Goal: Information Seeking & Learning: Understand process/instructions

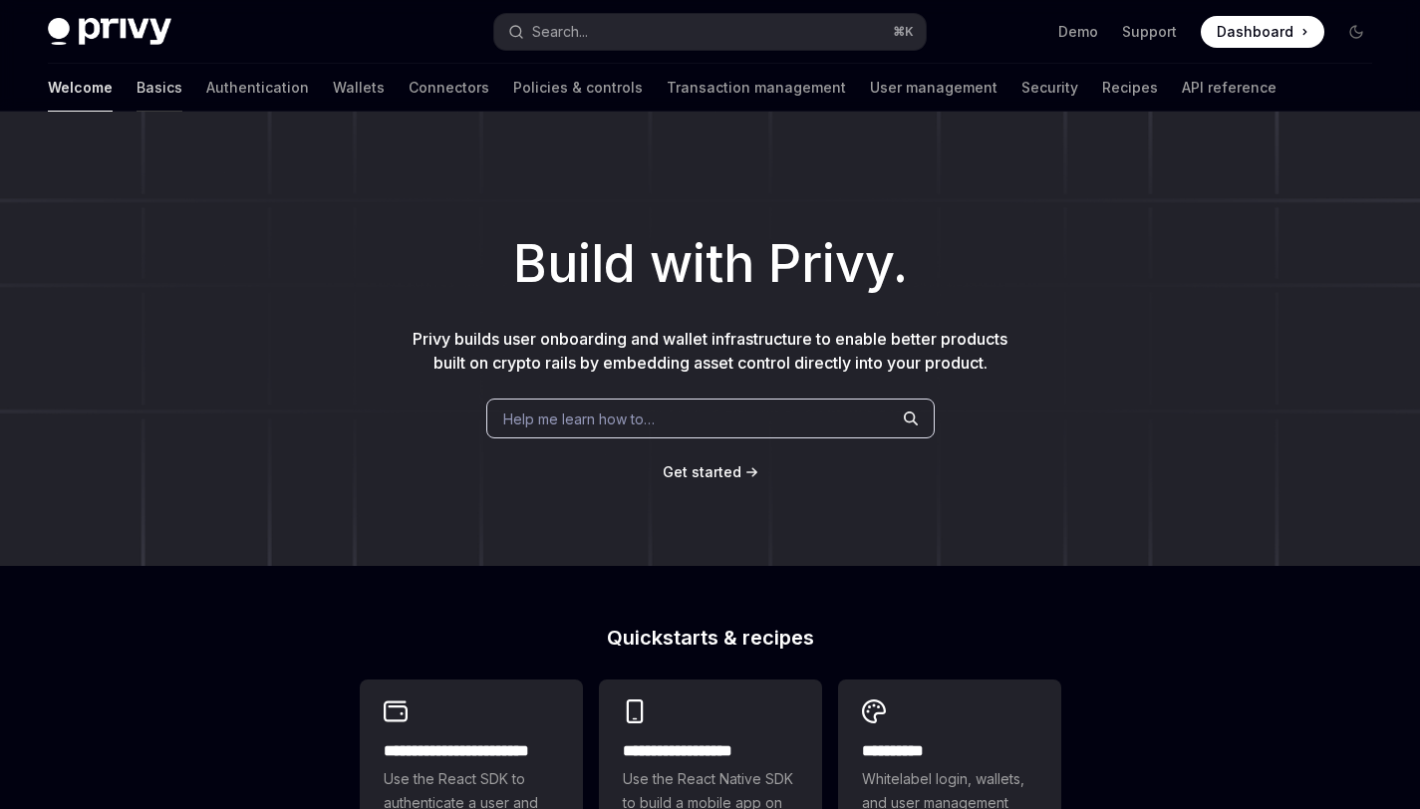
click at [137, 89] on link "Basics" at bounding box center [160, 88] width 46 height 48
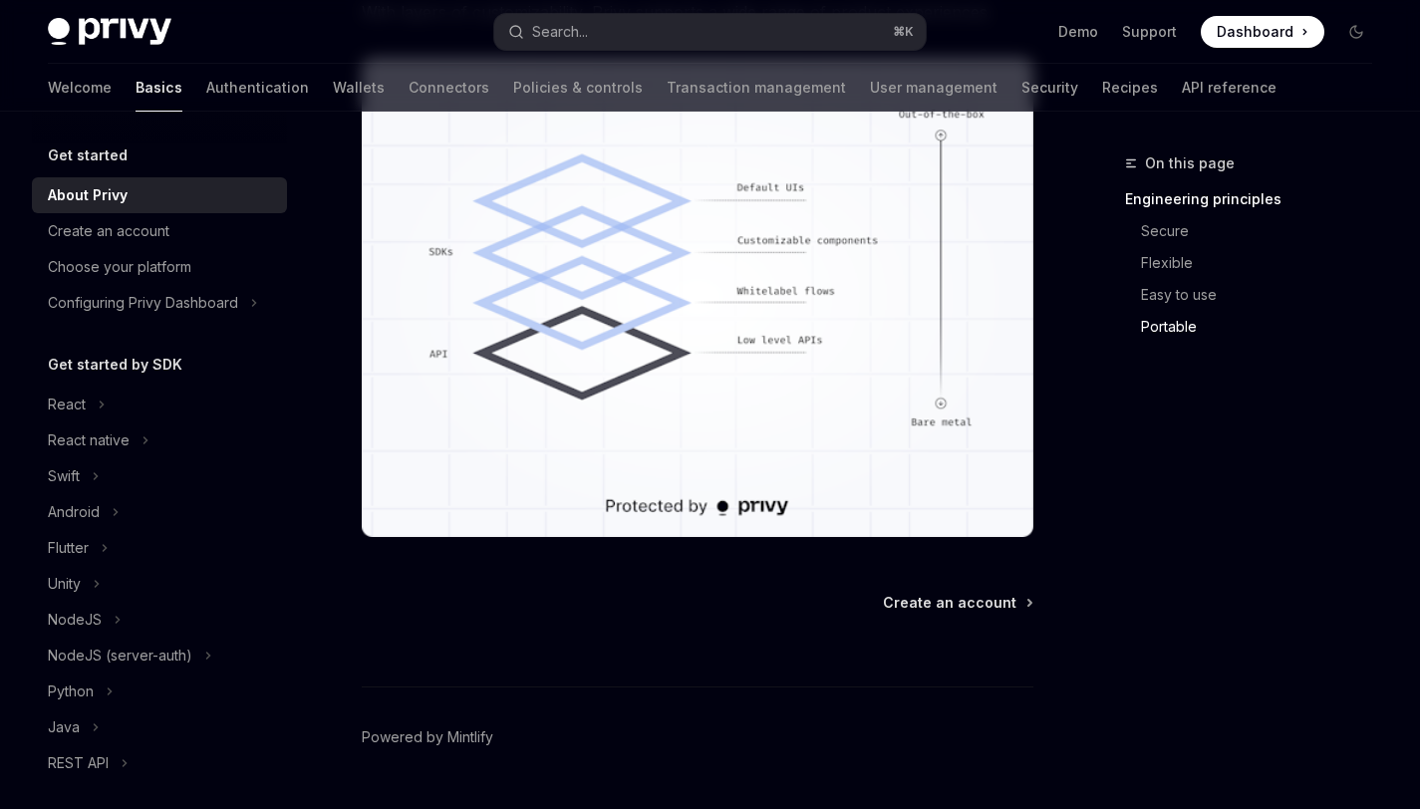
scroll to position [1845, 0]
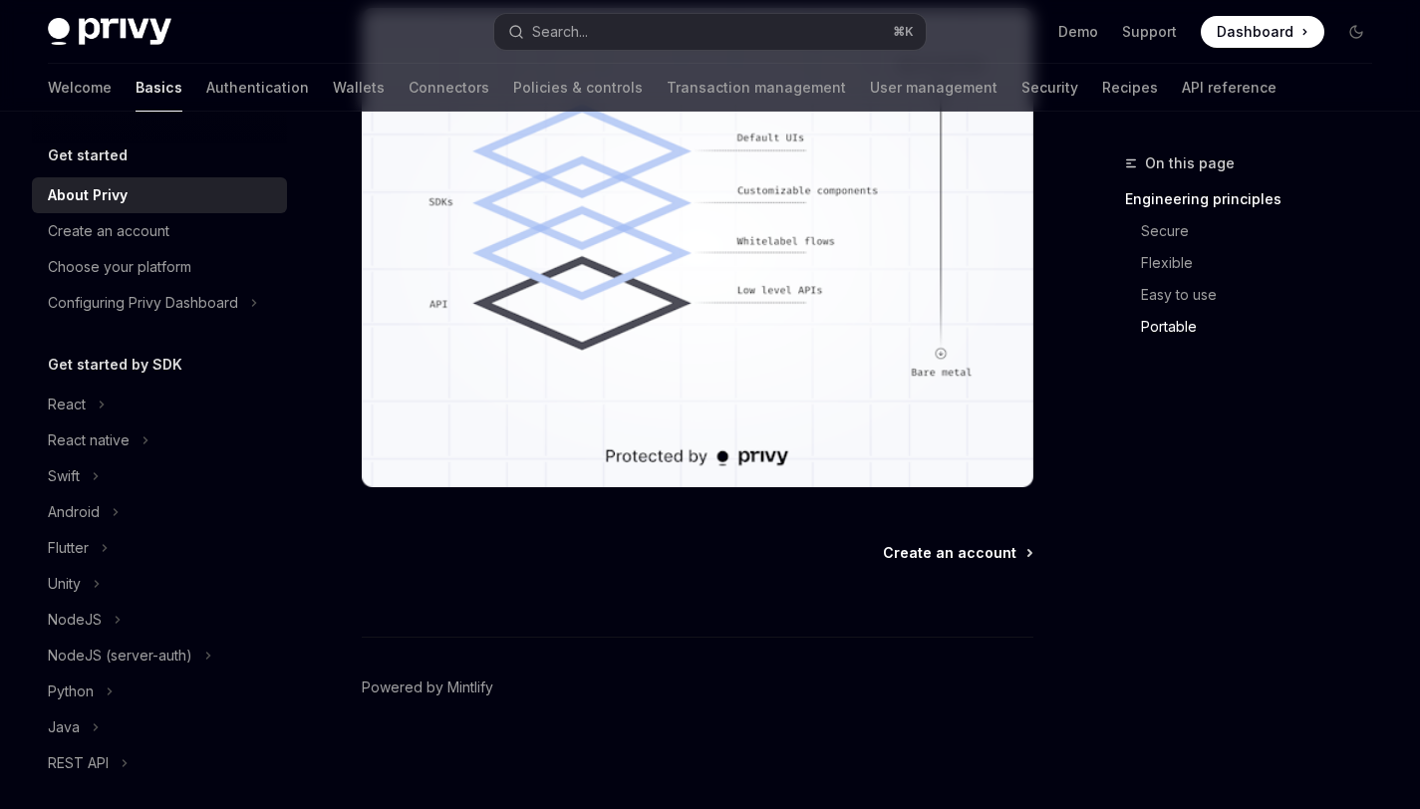
click at [930, 546] on span "Create an account" at bounding box center [950, 553] width 134 height 20
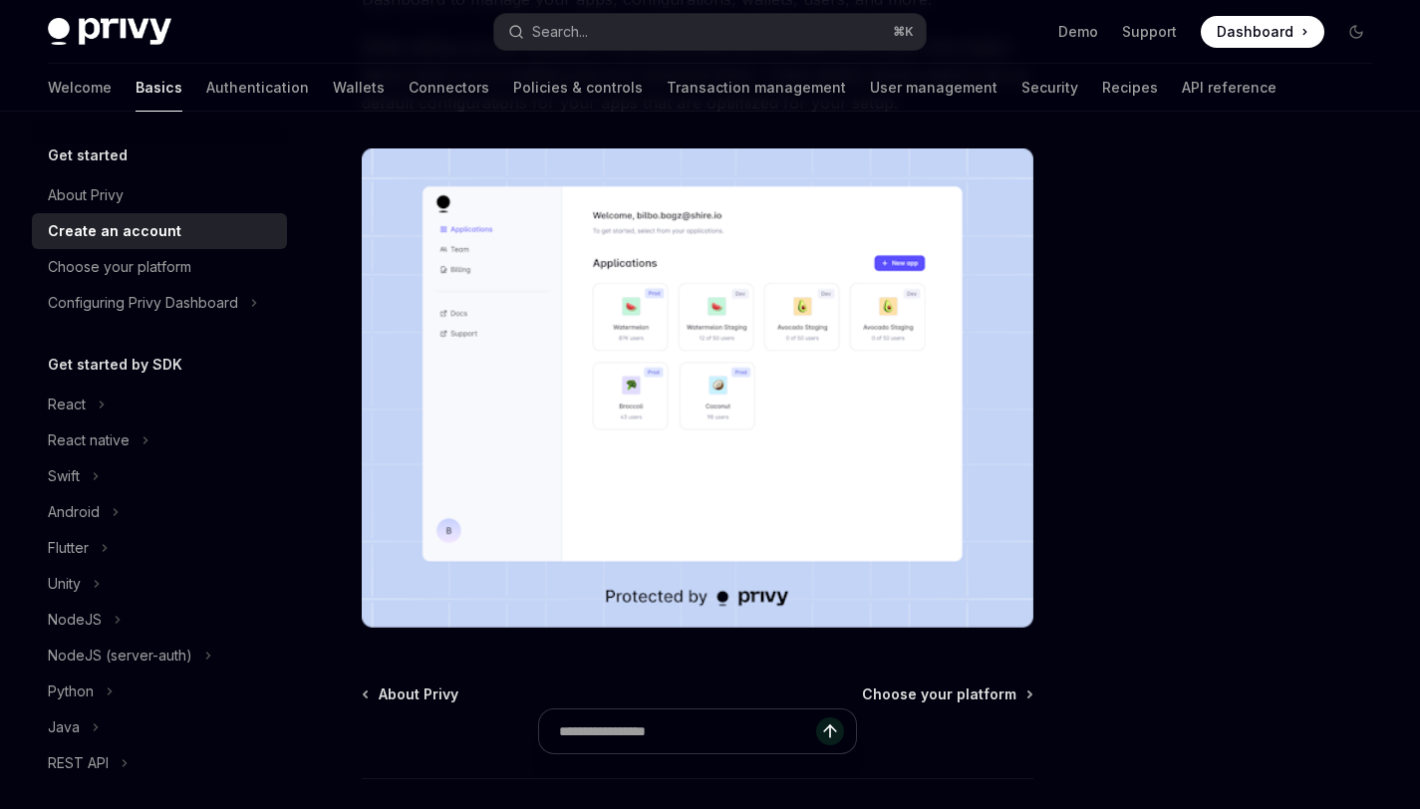
scroll to position [434, 0]
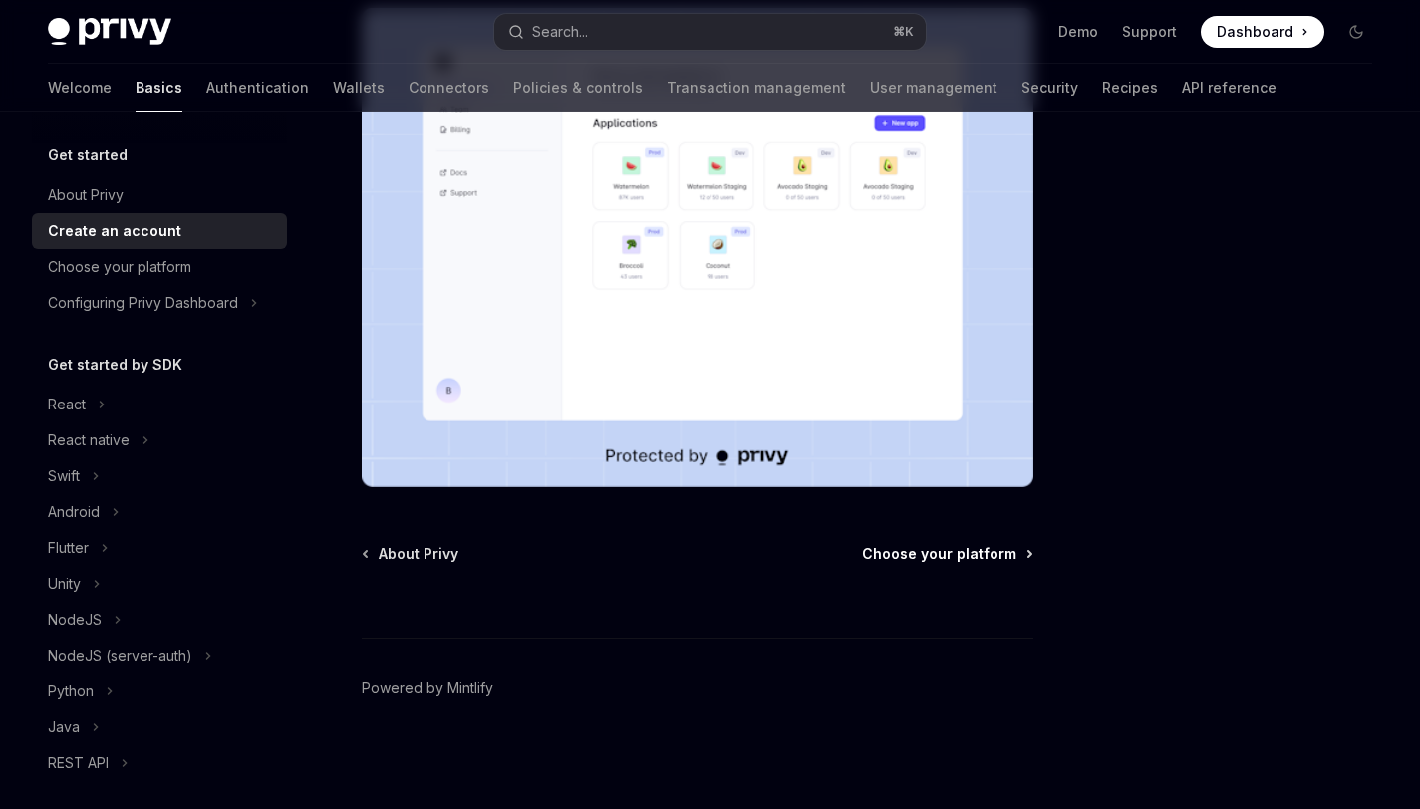
click at [973, 556] on span "Choose your platform" at bounding box center [939, 554] width 154 height 20
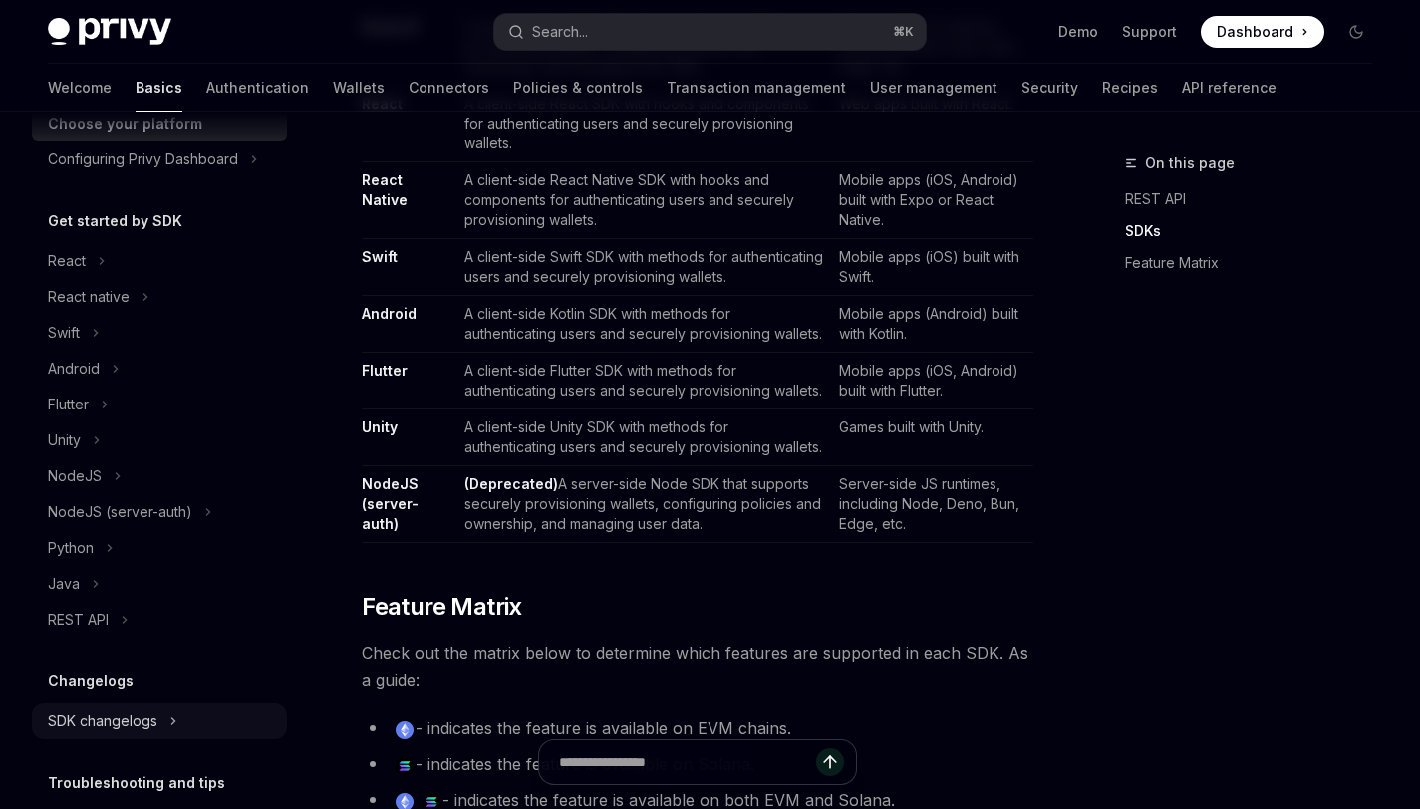
scroll to position [144, 0]
click at [108, 264] on div "React" at bounding box center [159, 260] width 255 height 36
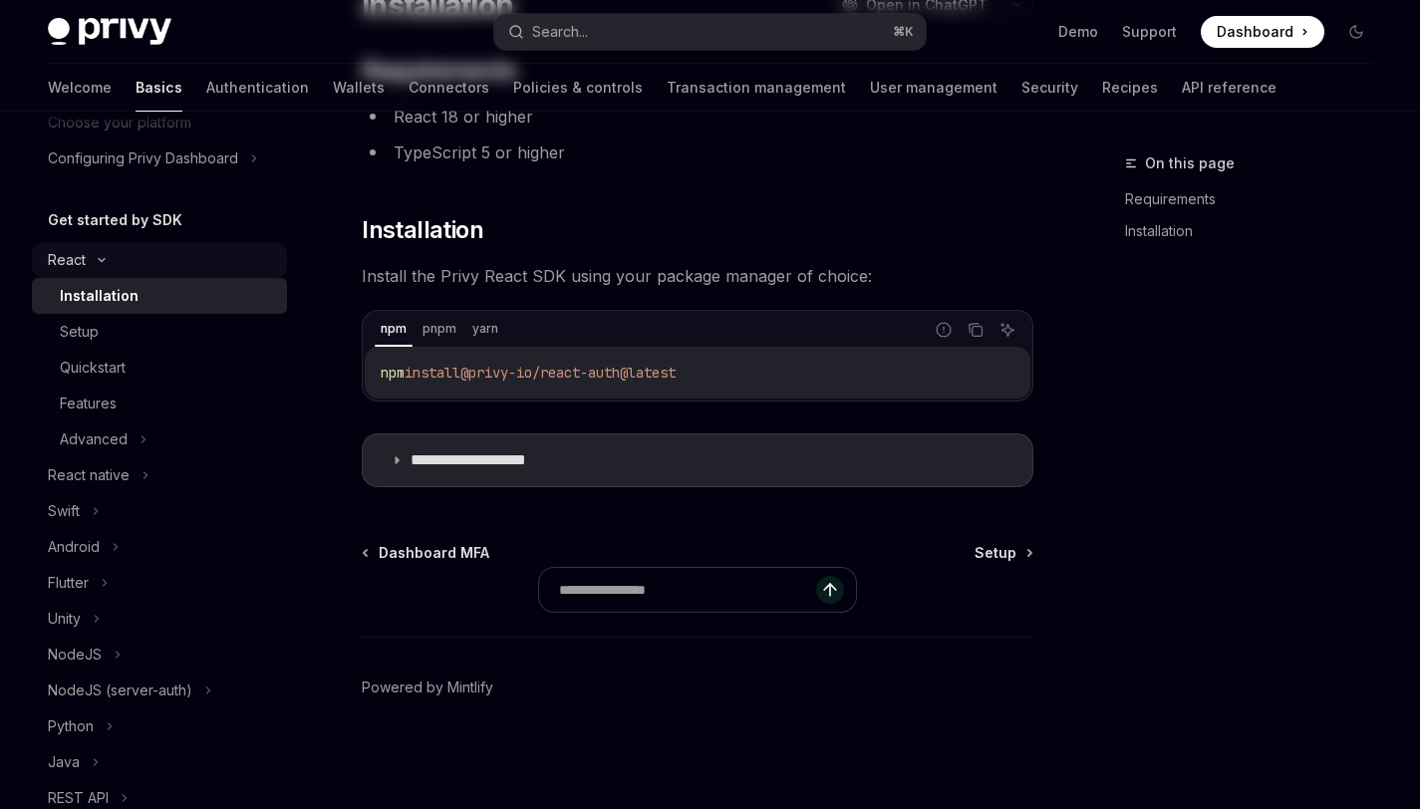
type textarea "*"
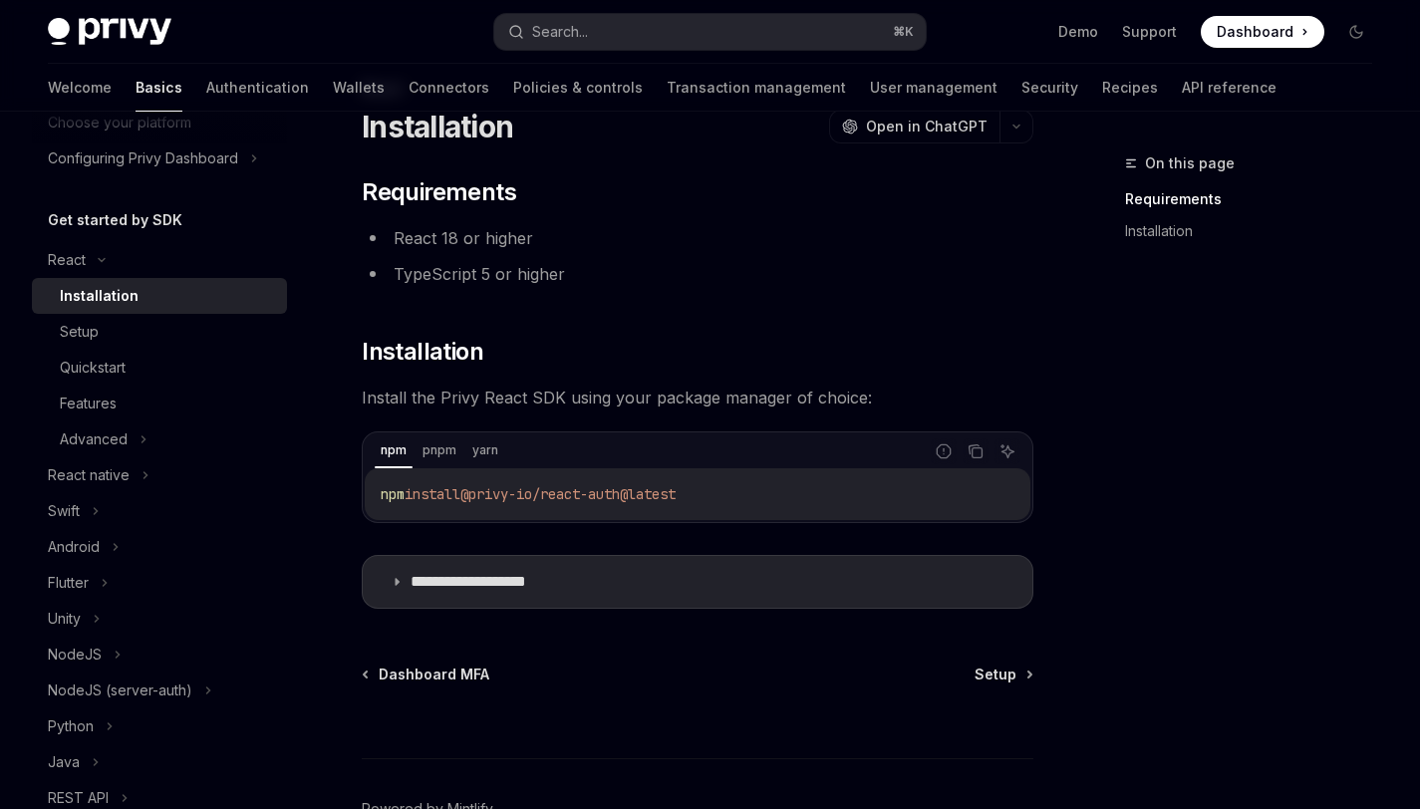
scroll to position [196, 0]
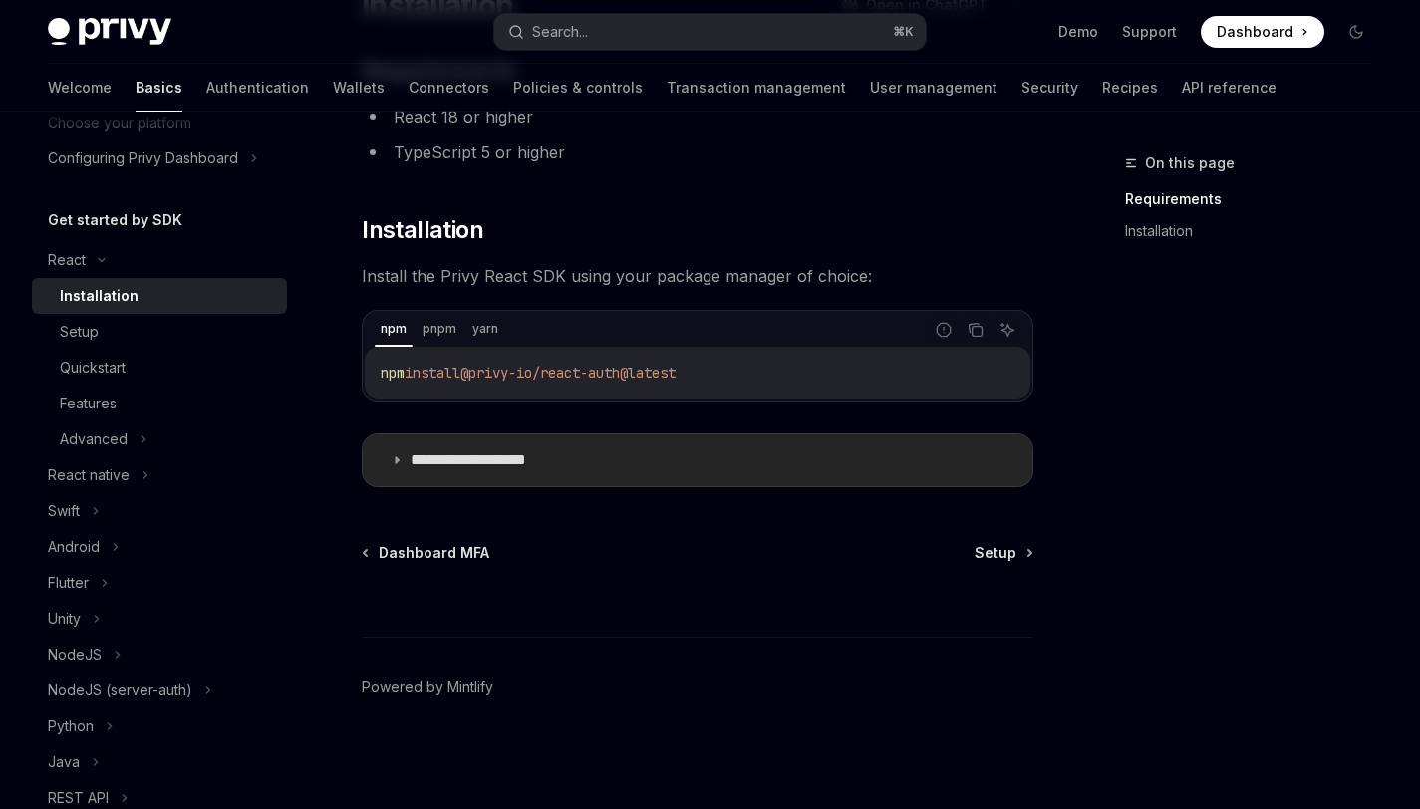
click at [399, 464] on icon at bounding box center [397, 460] width 12 height 12
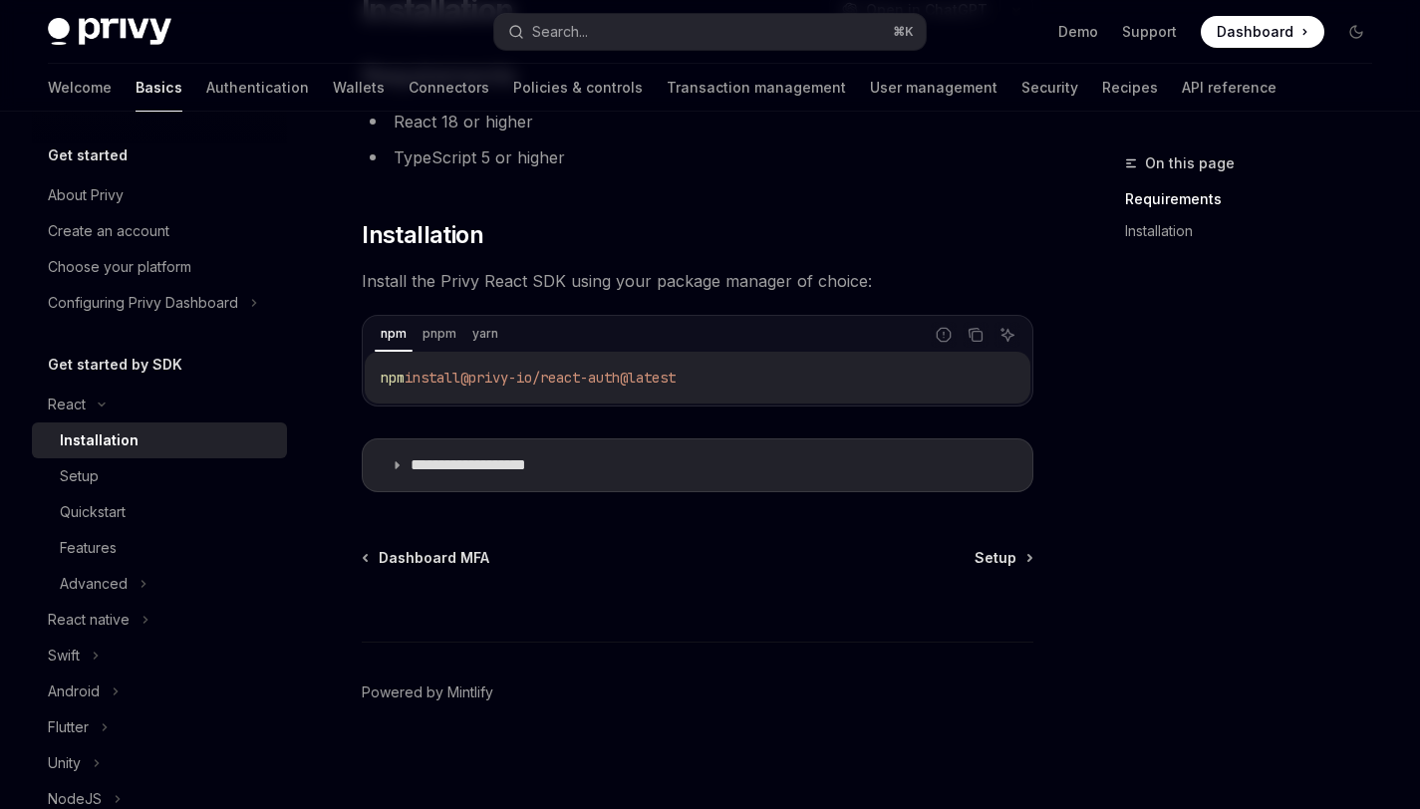
scroll to position [196, 0]
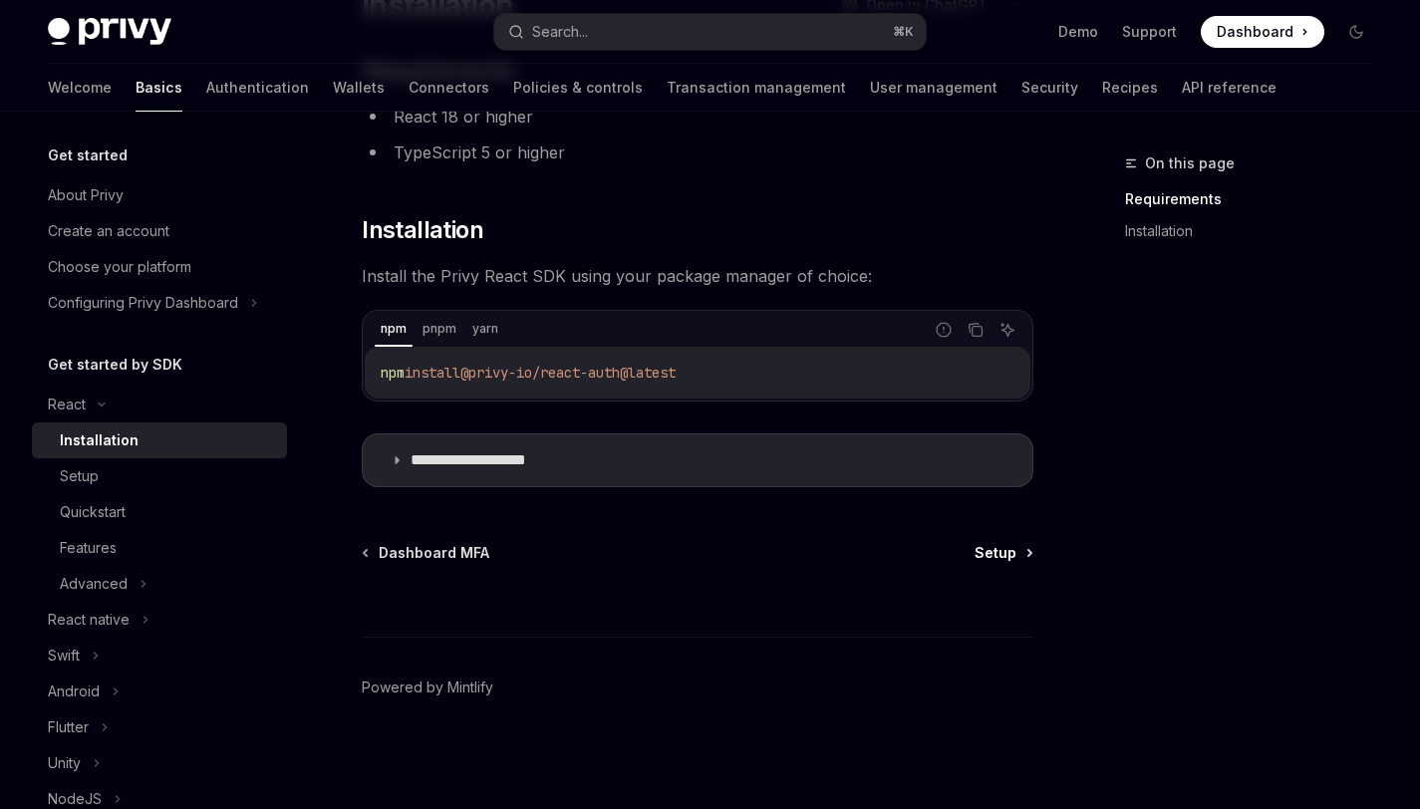
click at [1000, 555] on span "Setup" at bounding box center [995, 553] width 42 height 20
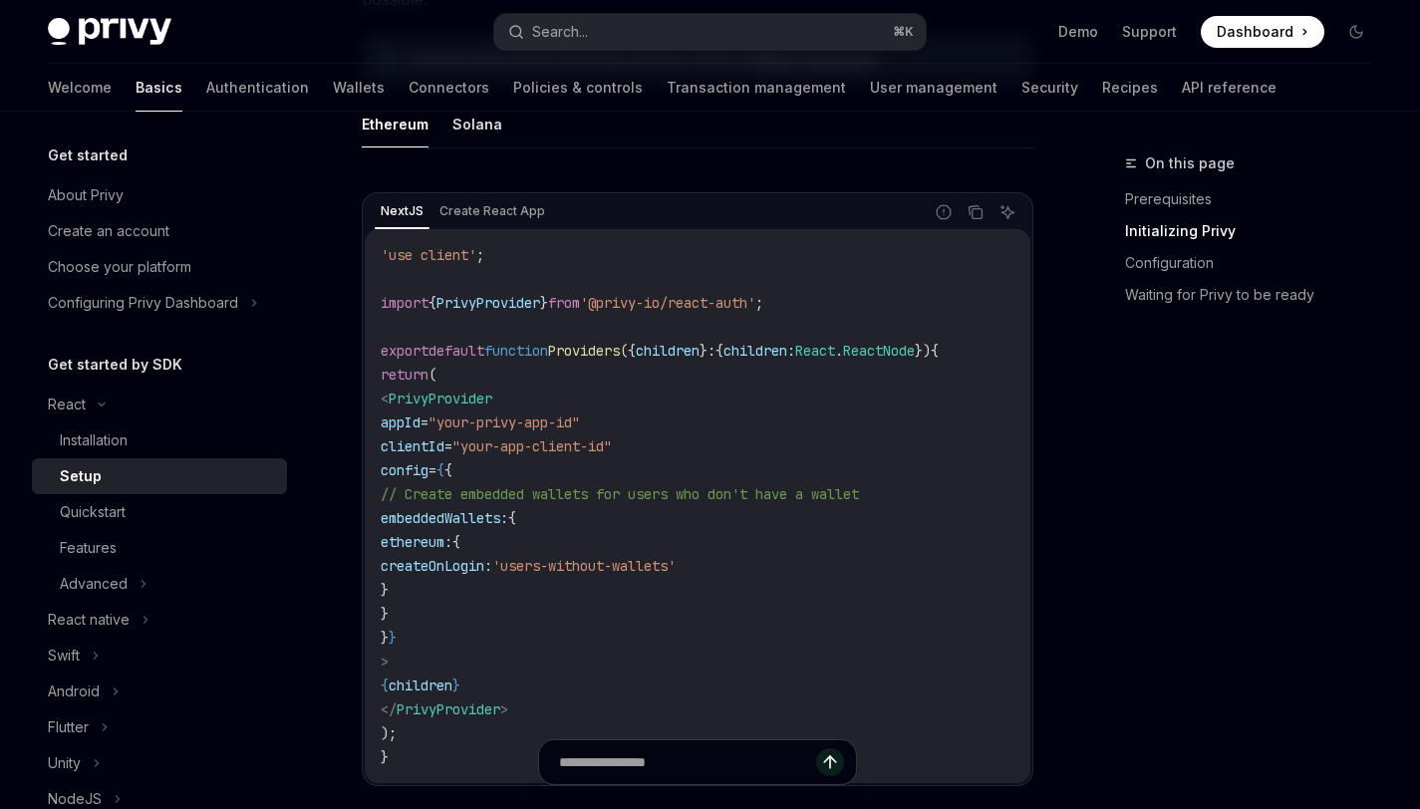
scroll to position [642, 0]
click at [465, 129] on button "Solana" at bounding box center [477, 123] width 50 height 47
type textarea "*"
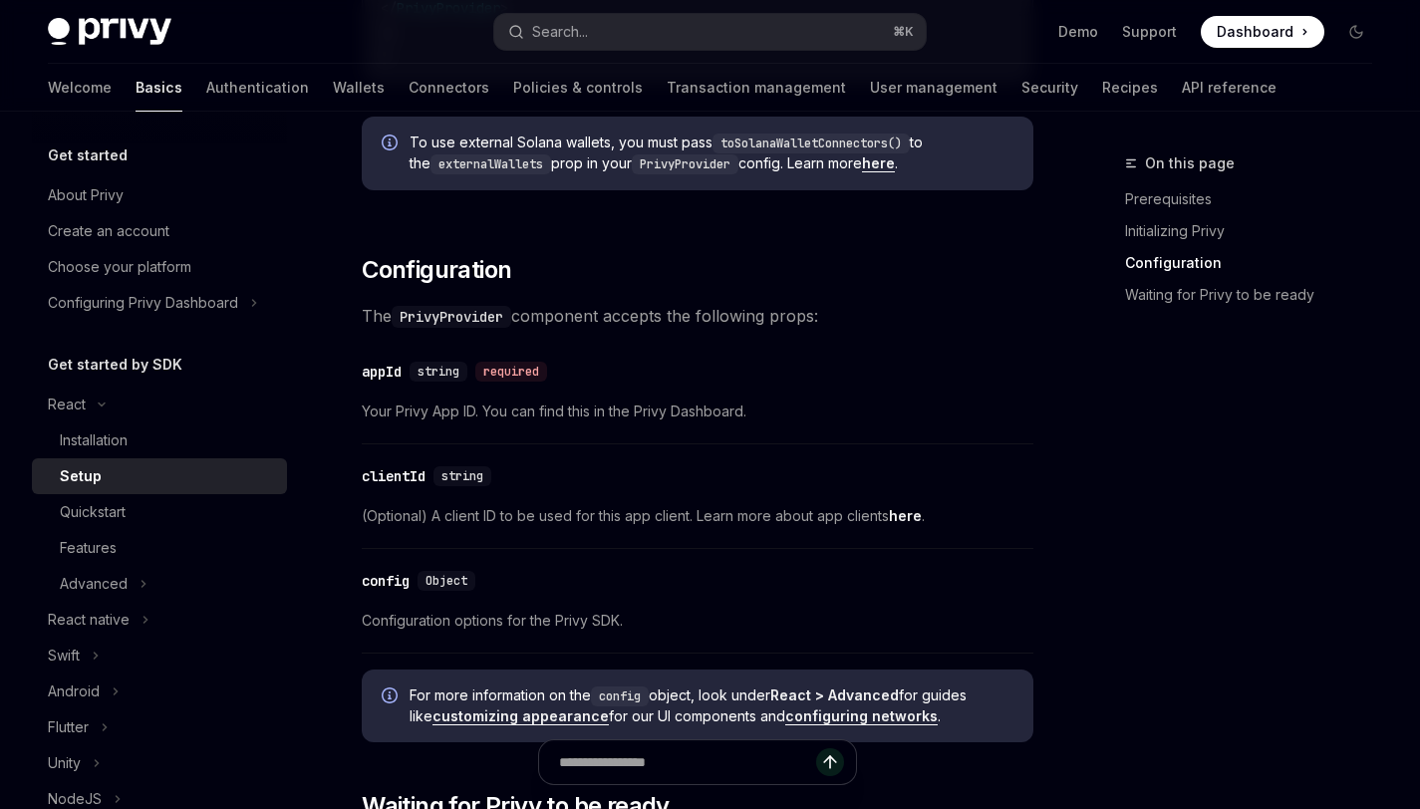
scroll to position [1258, 0]
